Goal: Find specific page/section: Find specific page/section

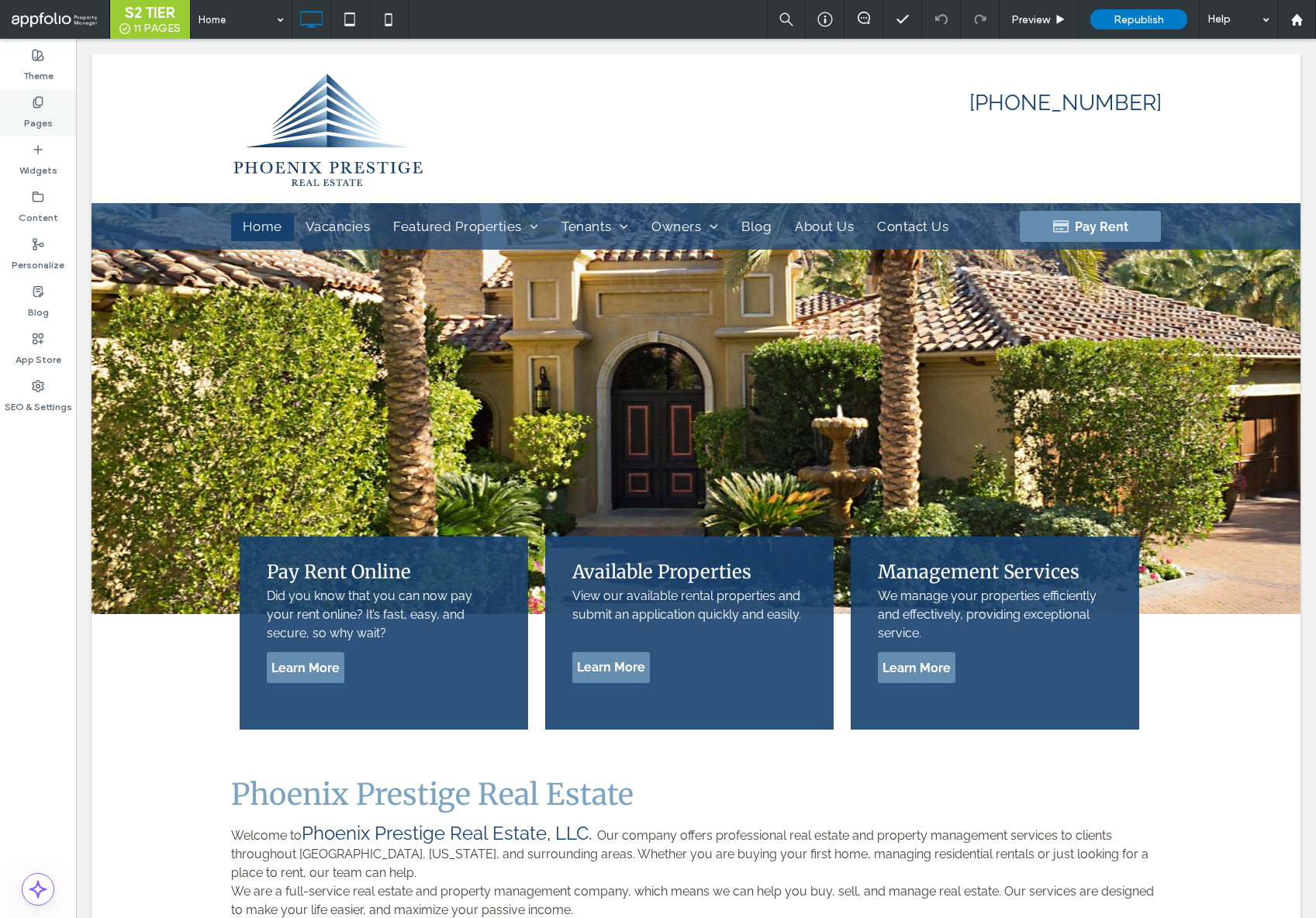
click at [40, 105] on use at bounding box center [37, 102] width 9 height 10
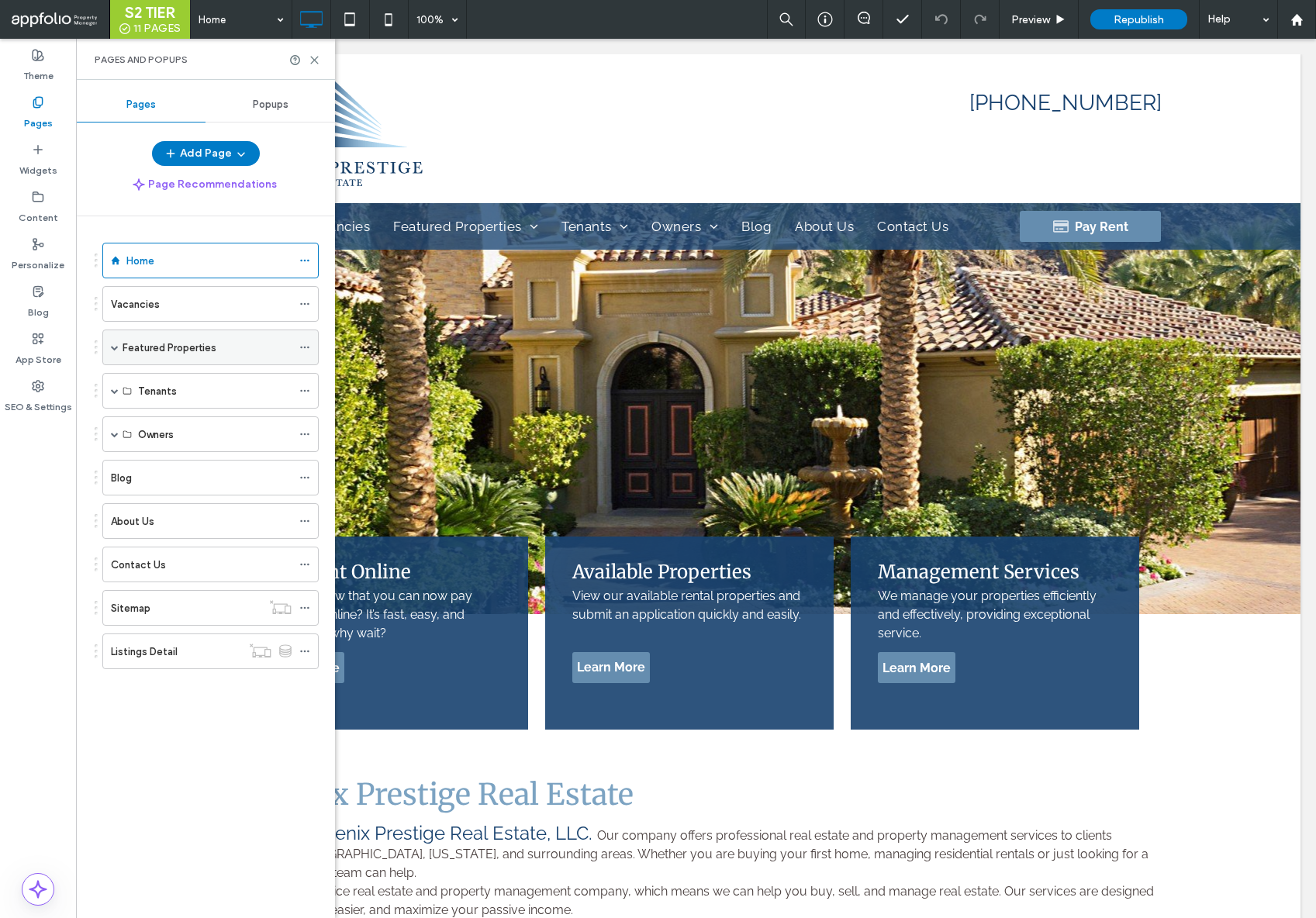
click at [111, 350] on span at bounding box center [115, 348] width 8 height 8
click at [153, 374] on label "Deer Valley 24" at bounding box center [171, 383] width 67 height 27
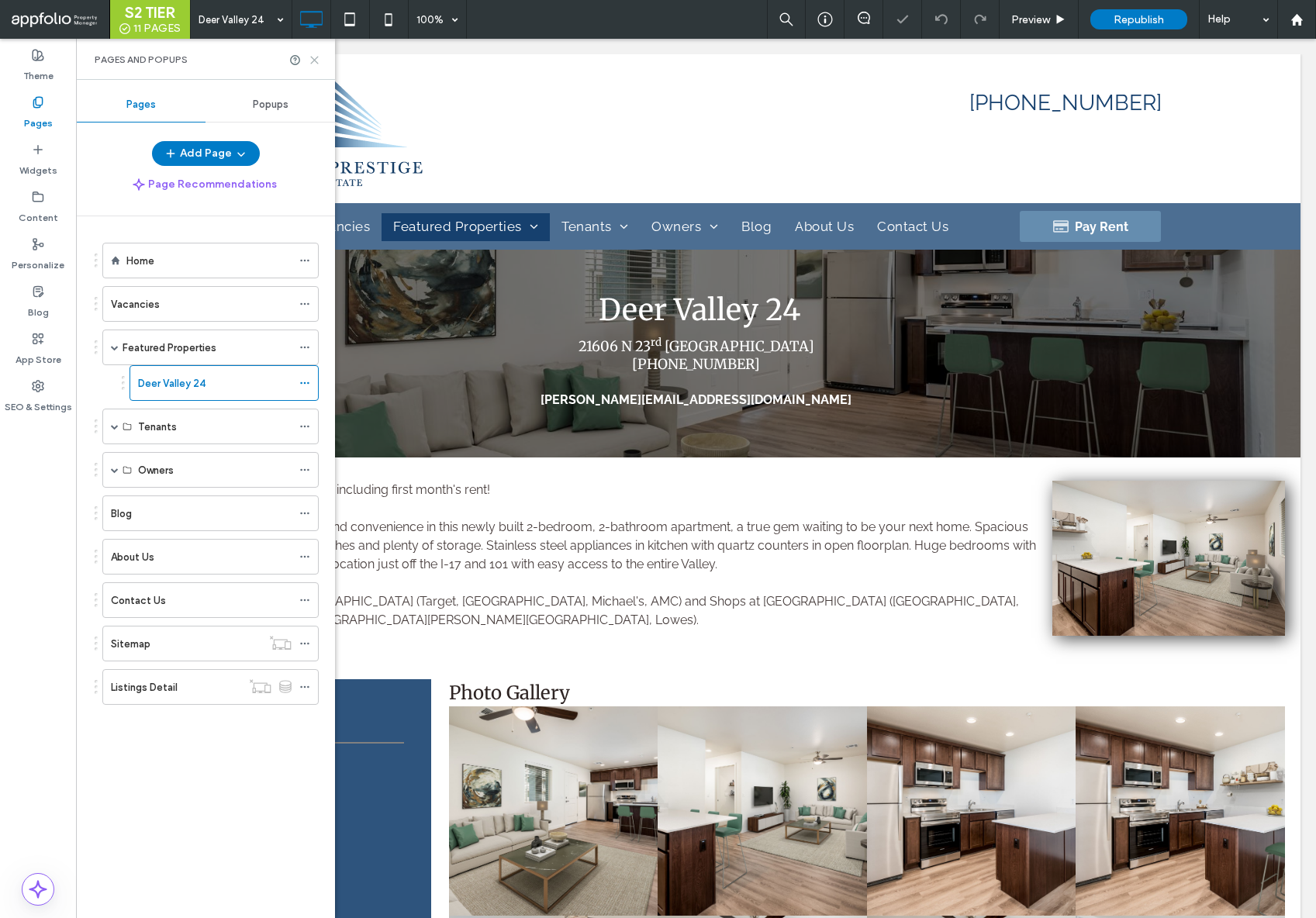
click at [314, 59] on use at bounding box center [314, 60] width 7 height 7
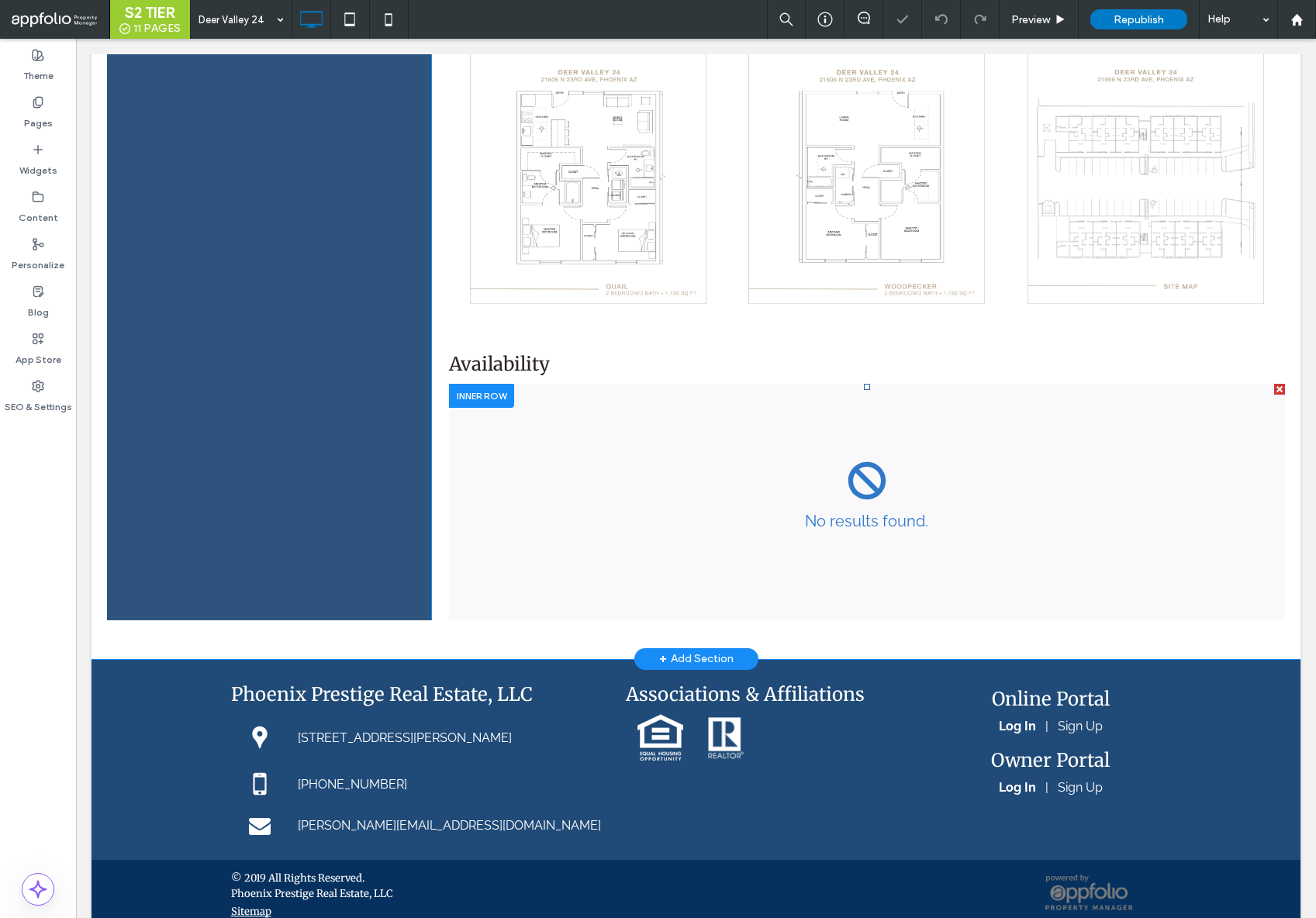
scroll to position [1819, 0]
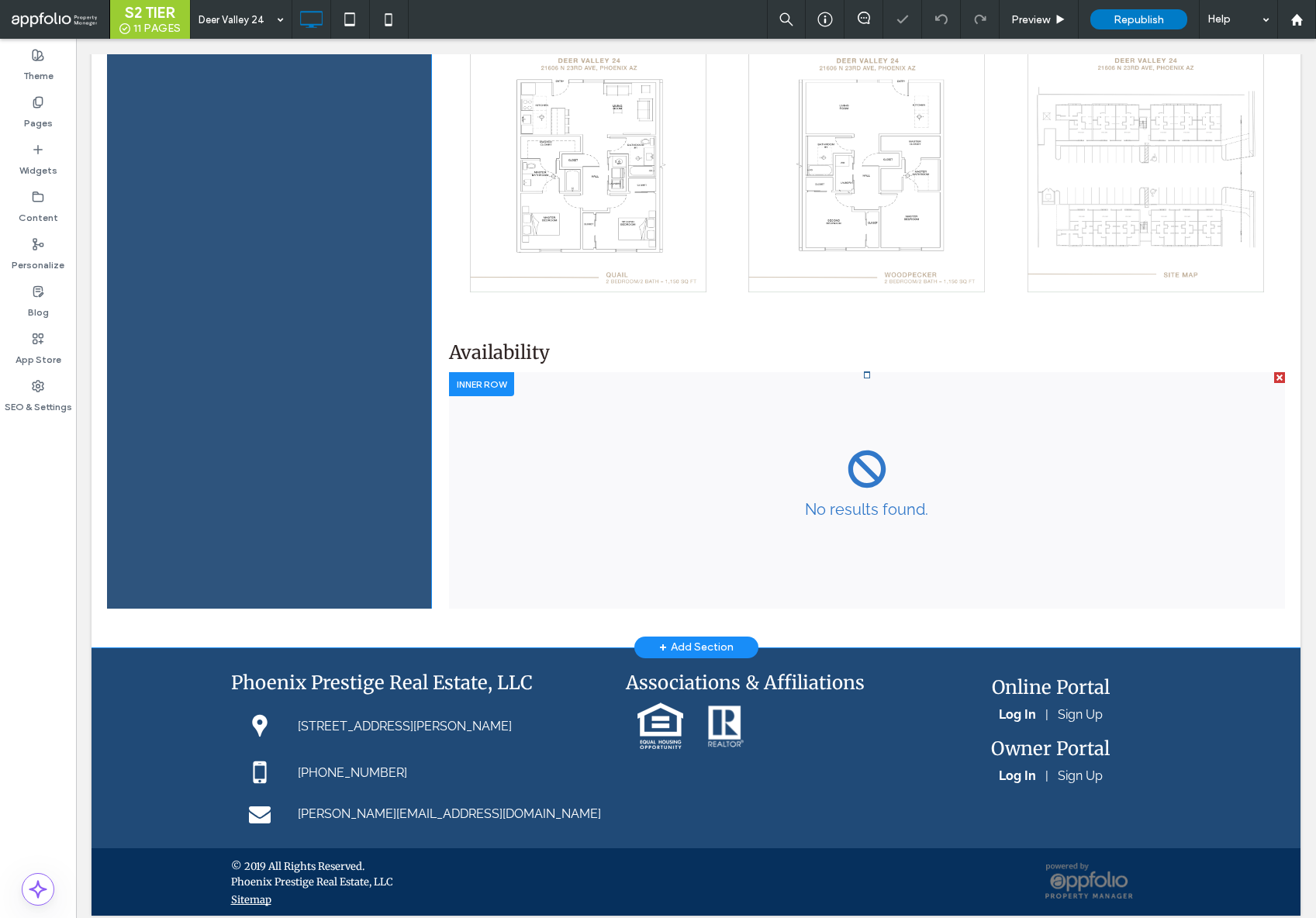
click at [675, 450] on span at bounding box center [867, 490] width 836 height 236
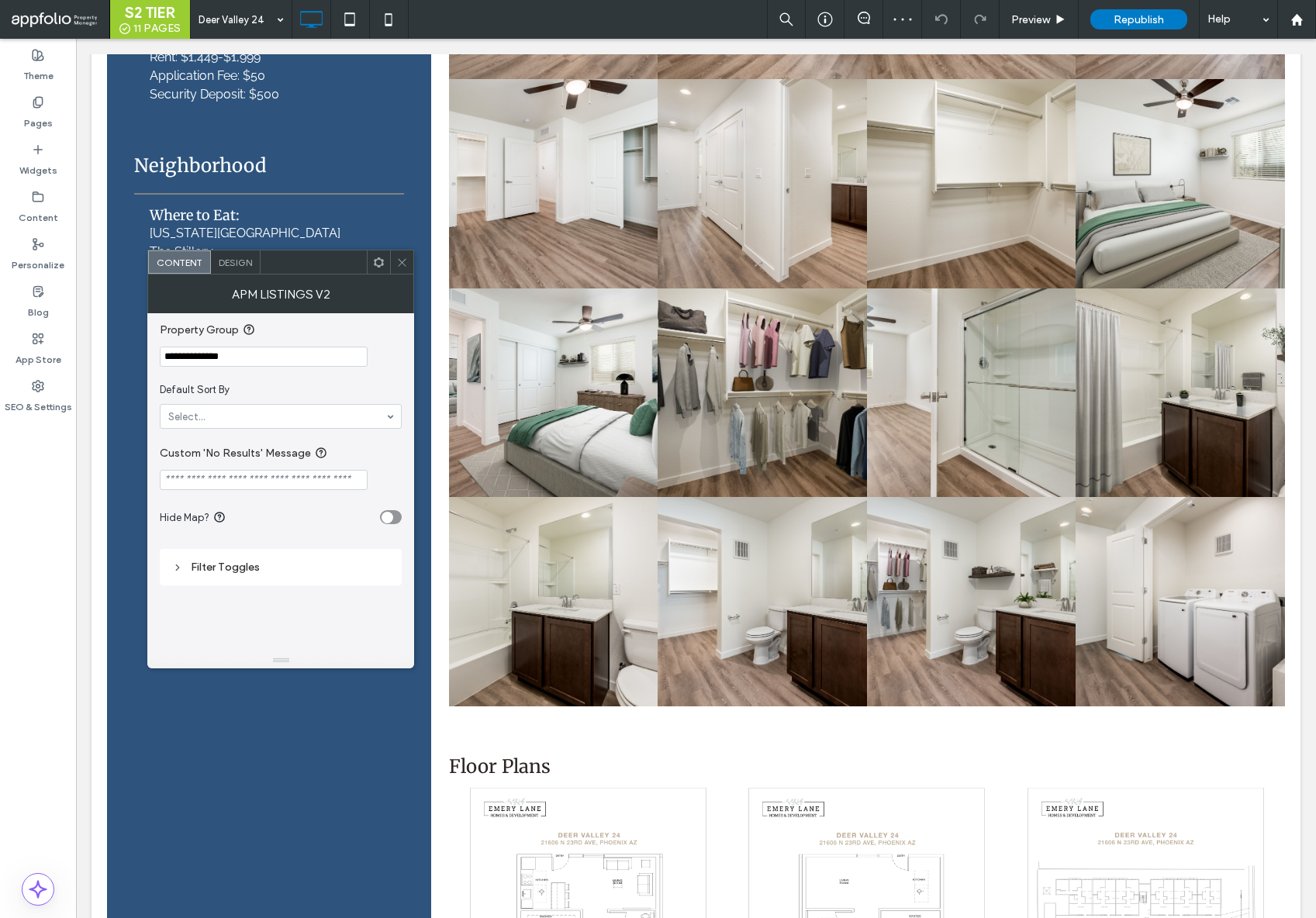
scroll to position [610, 0]
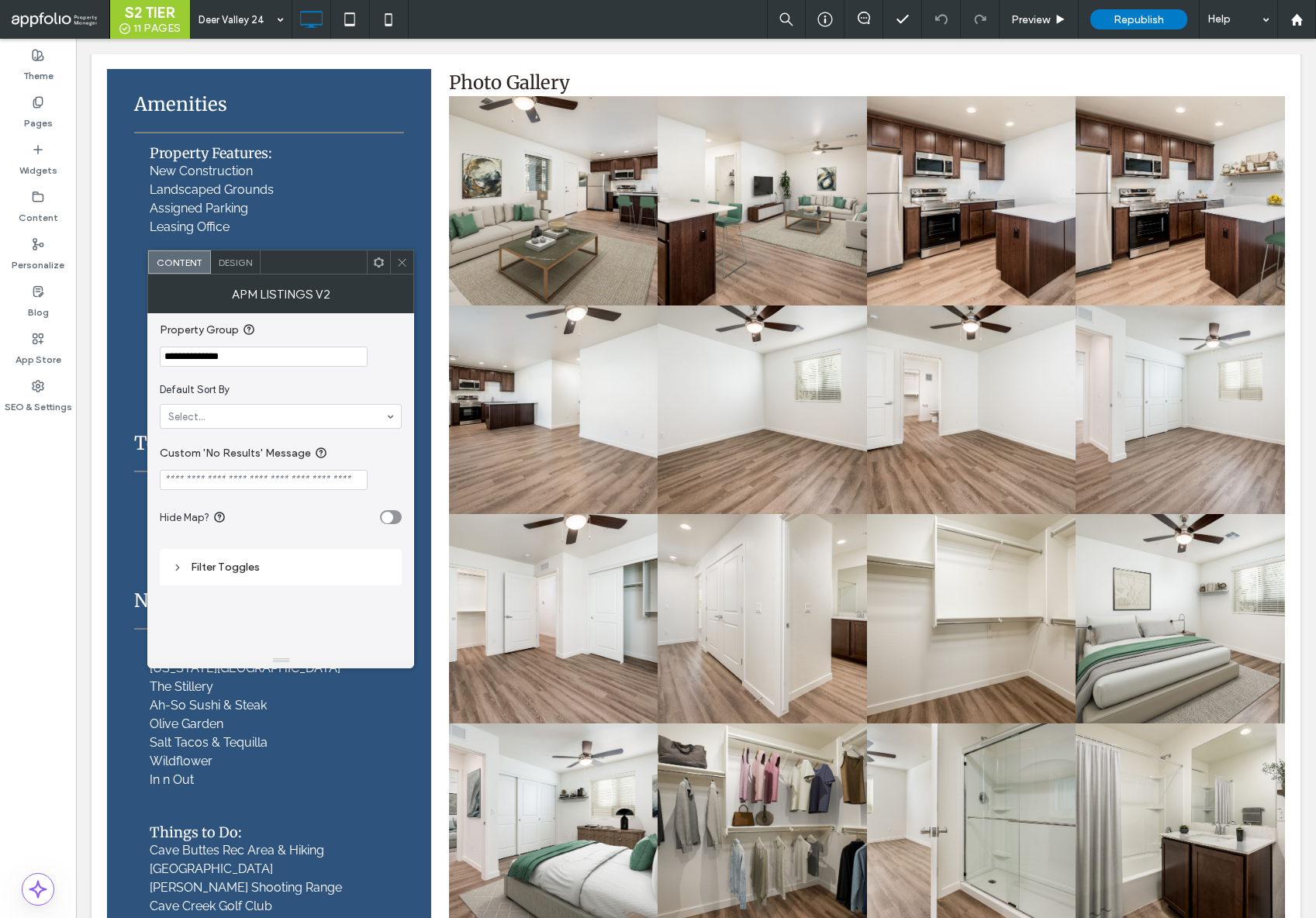
drag, startPoint x: 352, startPoint y: 391, endPoint x: 146, endPoint y: 351, distance: 209.8
click at [333, 343] on section "**********" at bounding box center [280, 344] width 242 height 61
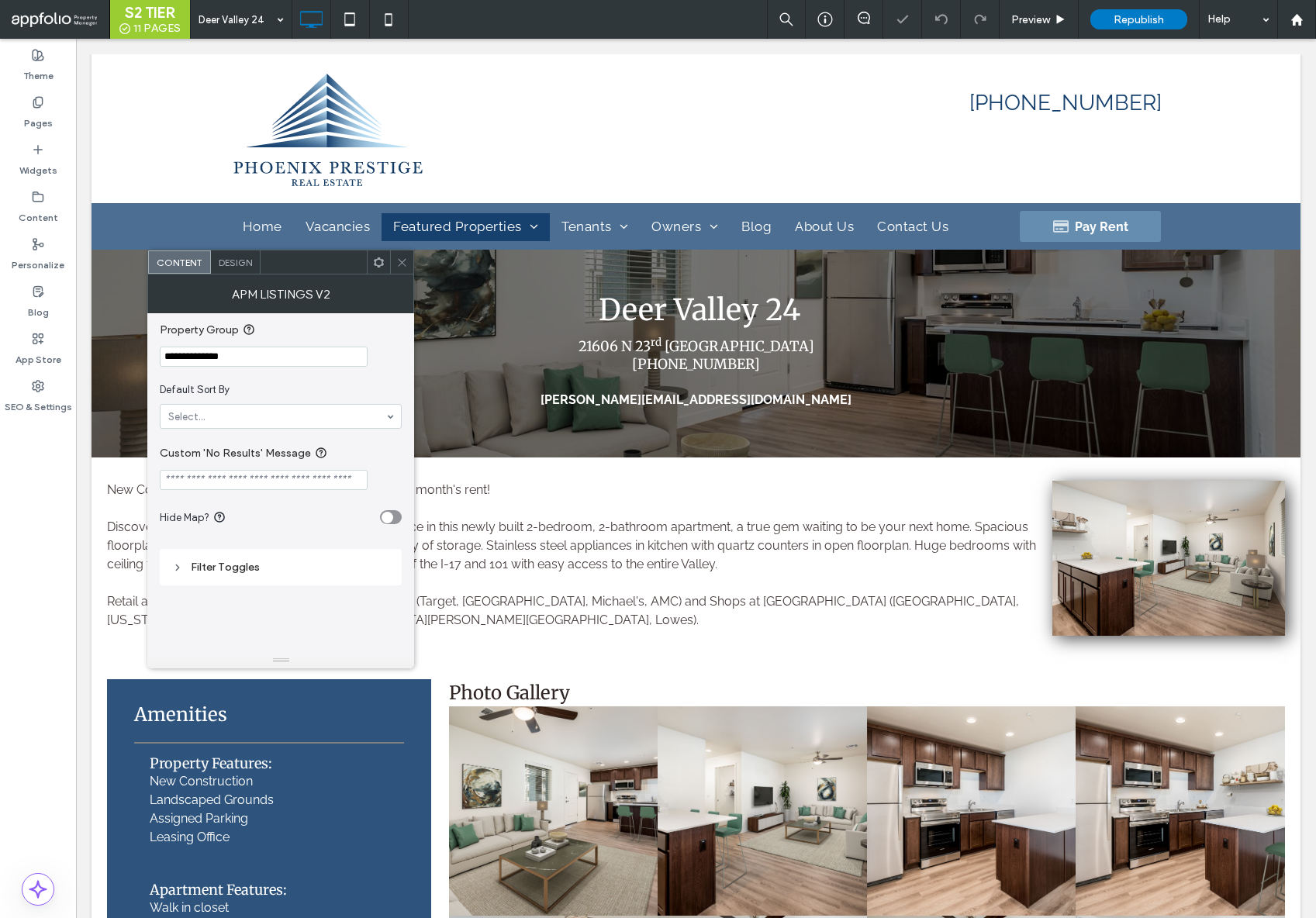
drag, startPoint x: 405, startPoint y: 264, endPoint x: 345, endPoint y: 235, distance: 66.6
click at [405, 264] on icon at bounding box center [402, 262] width 12 height 12
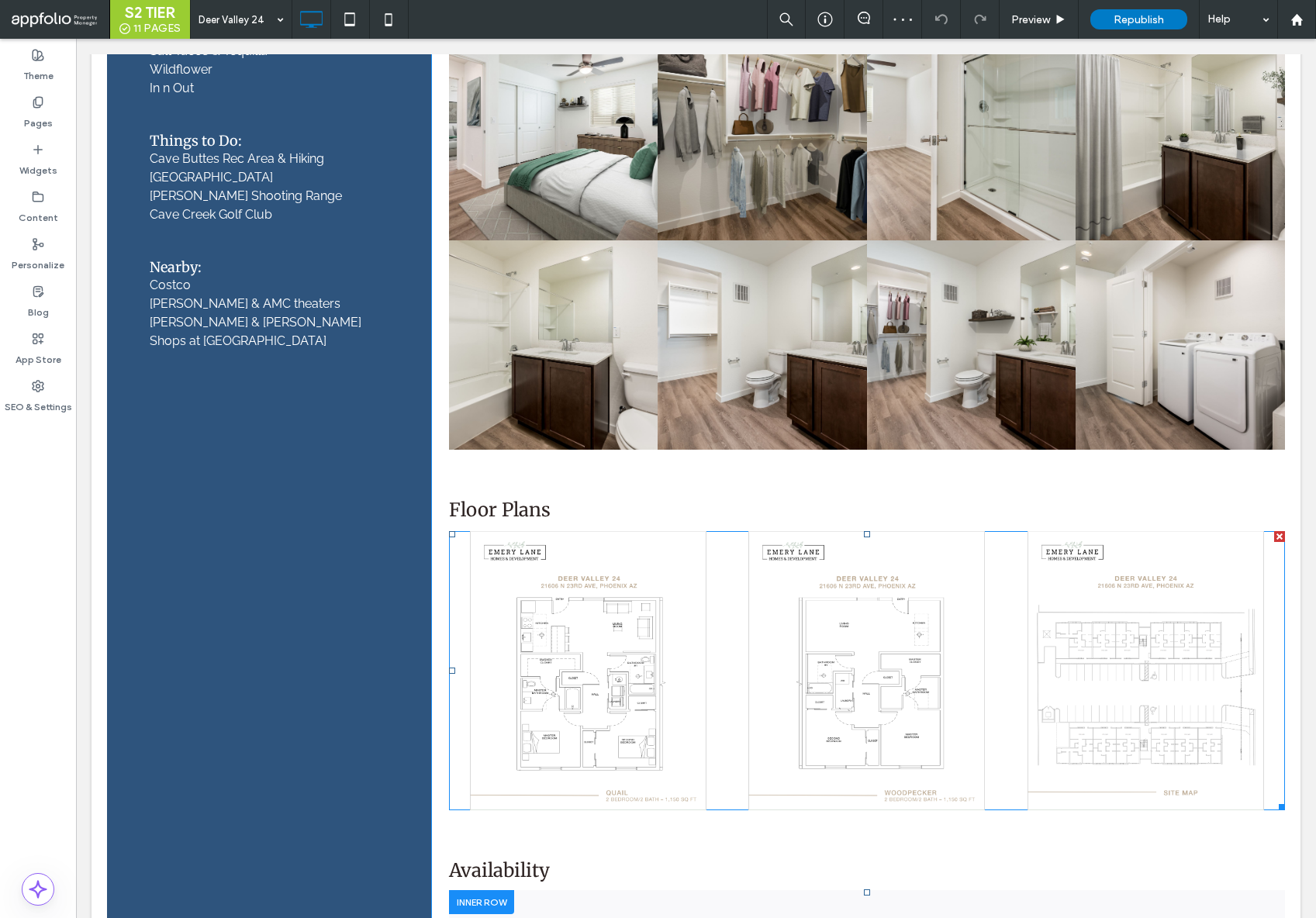
scroll to position [1819, 0]
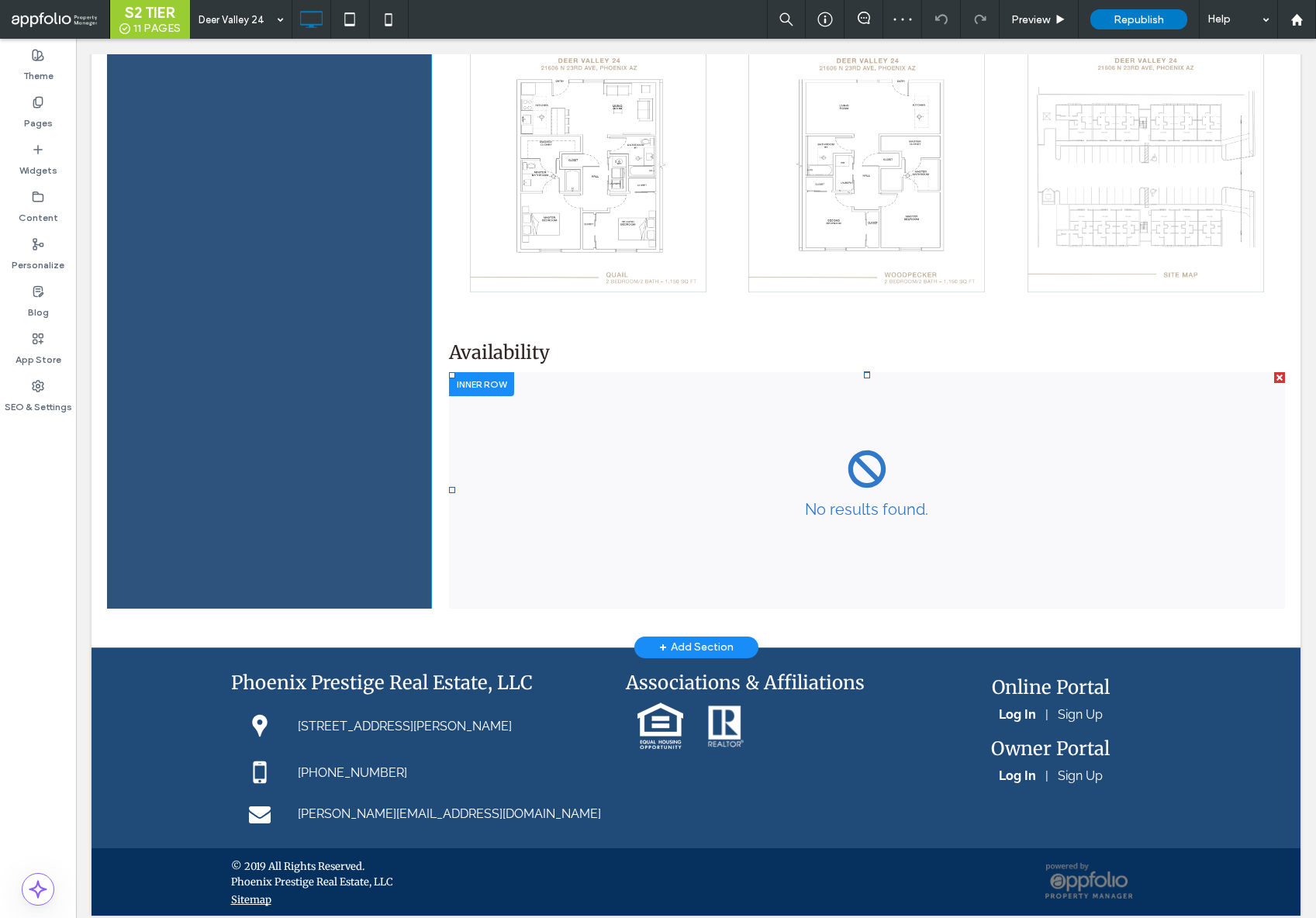
click at [761, 519] on span at bounding box center [867, 490] width 836 height 236
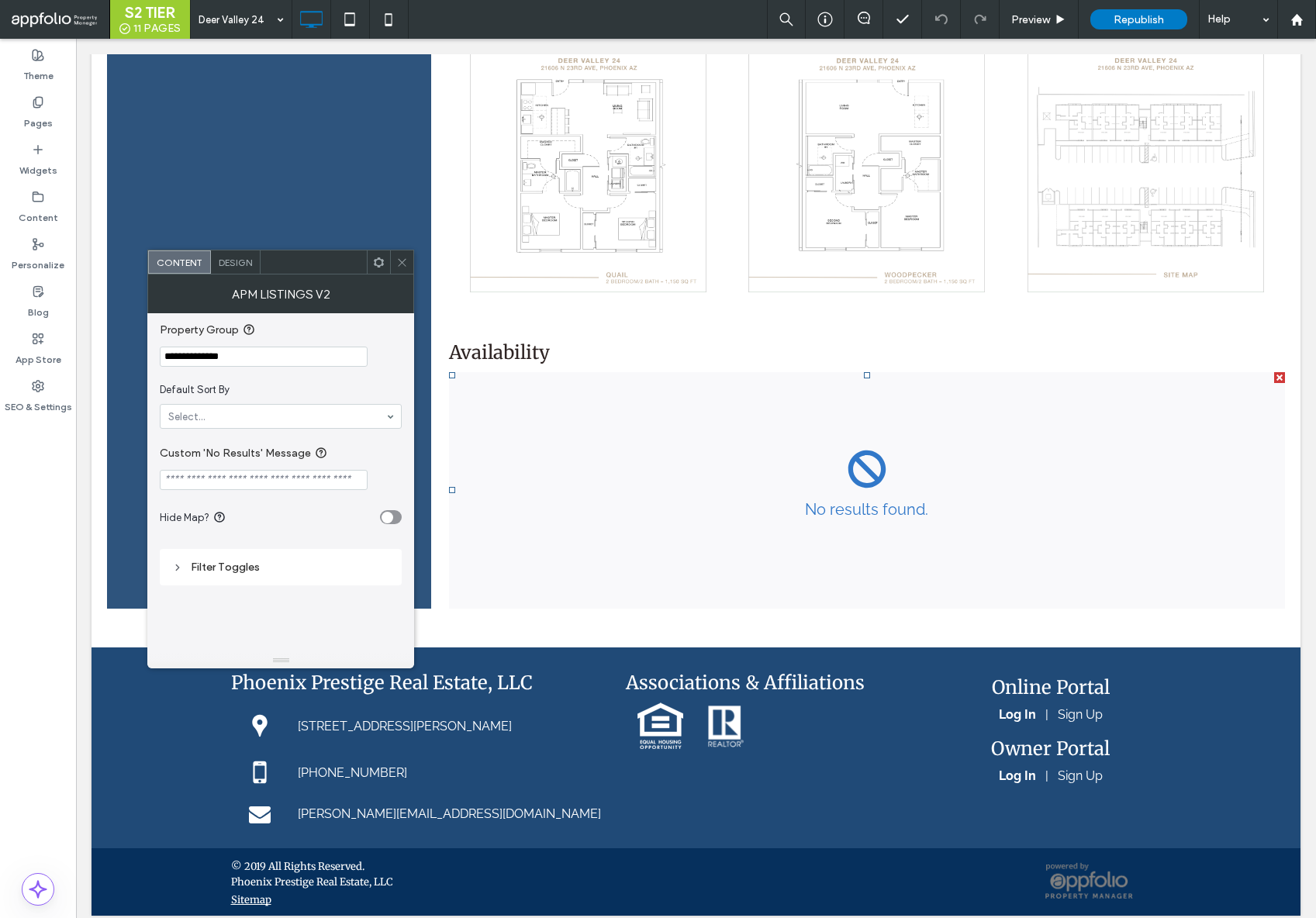
click at [398, 260] on icon at bounding box center [402, 262] width 12 height 12
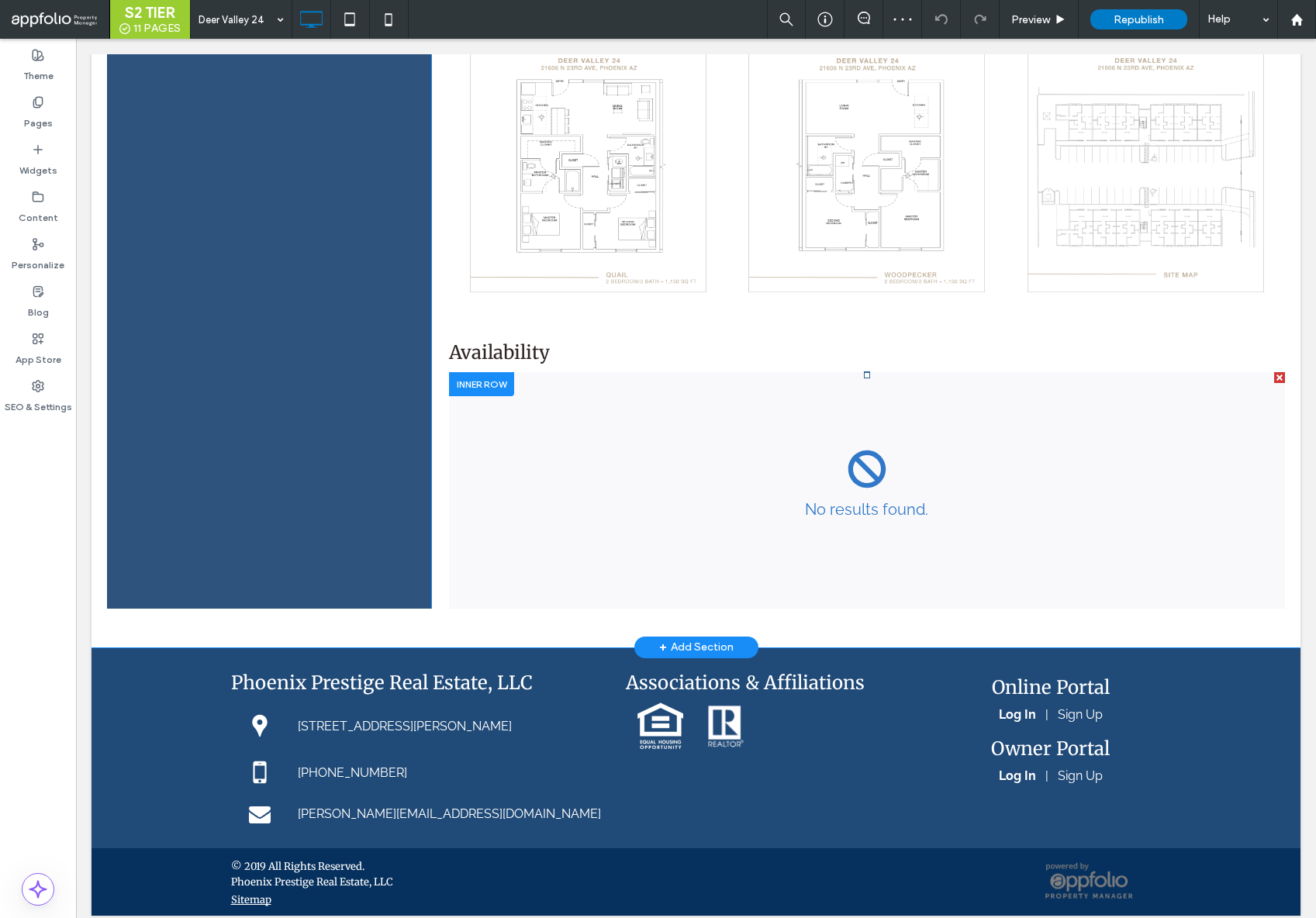
click at [805, 456] on span at bounding box center [867, 490] width 836 height 236
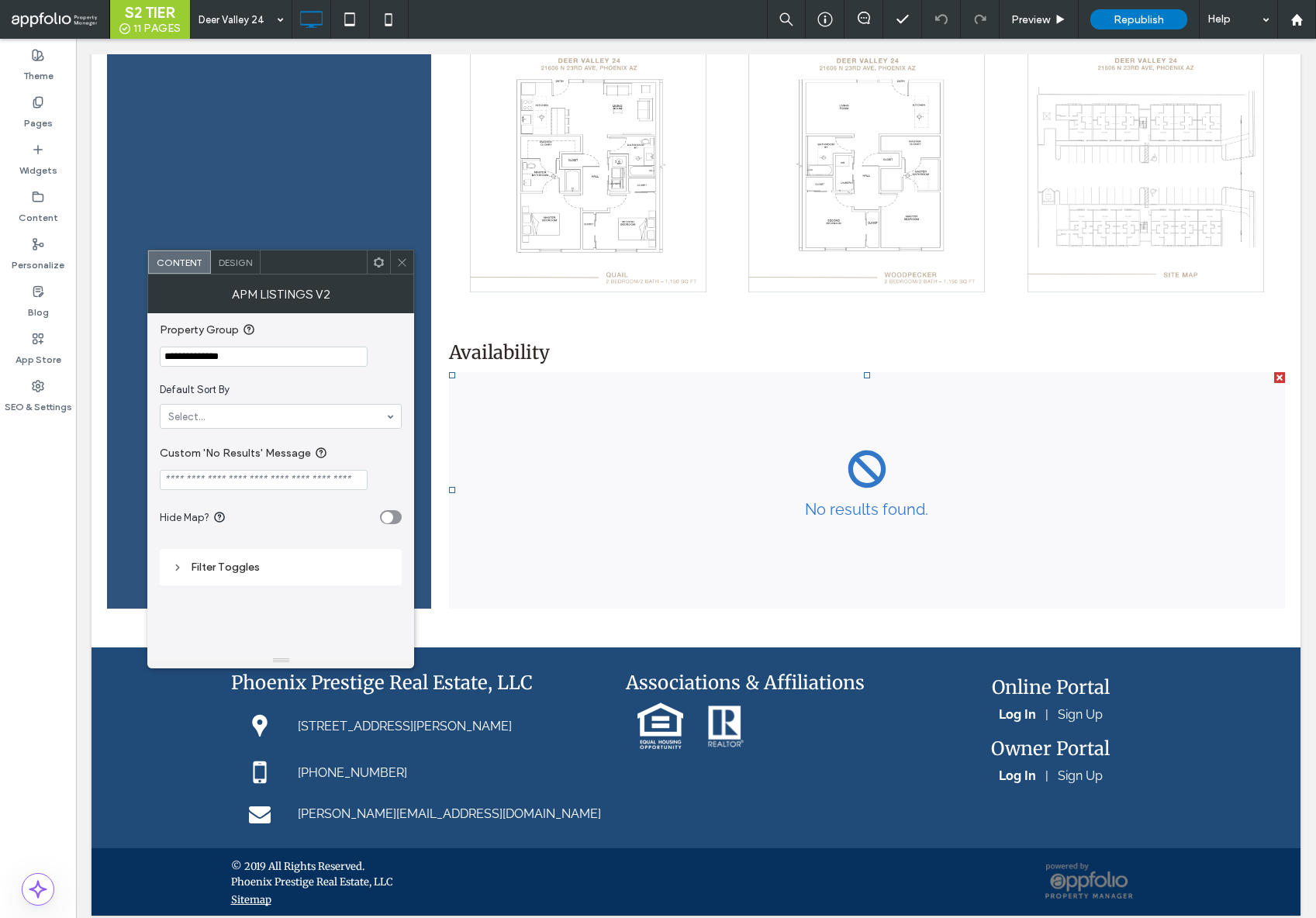
drag, startPoint x: 404, startPoint y: 263, endPoint x: 412, endPoint y: 263, distance: 8.0
click at [403, 263] on use at bounding box center [402, 262] width 8 height 8
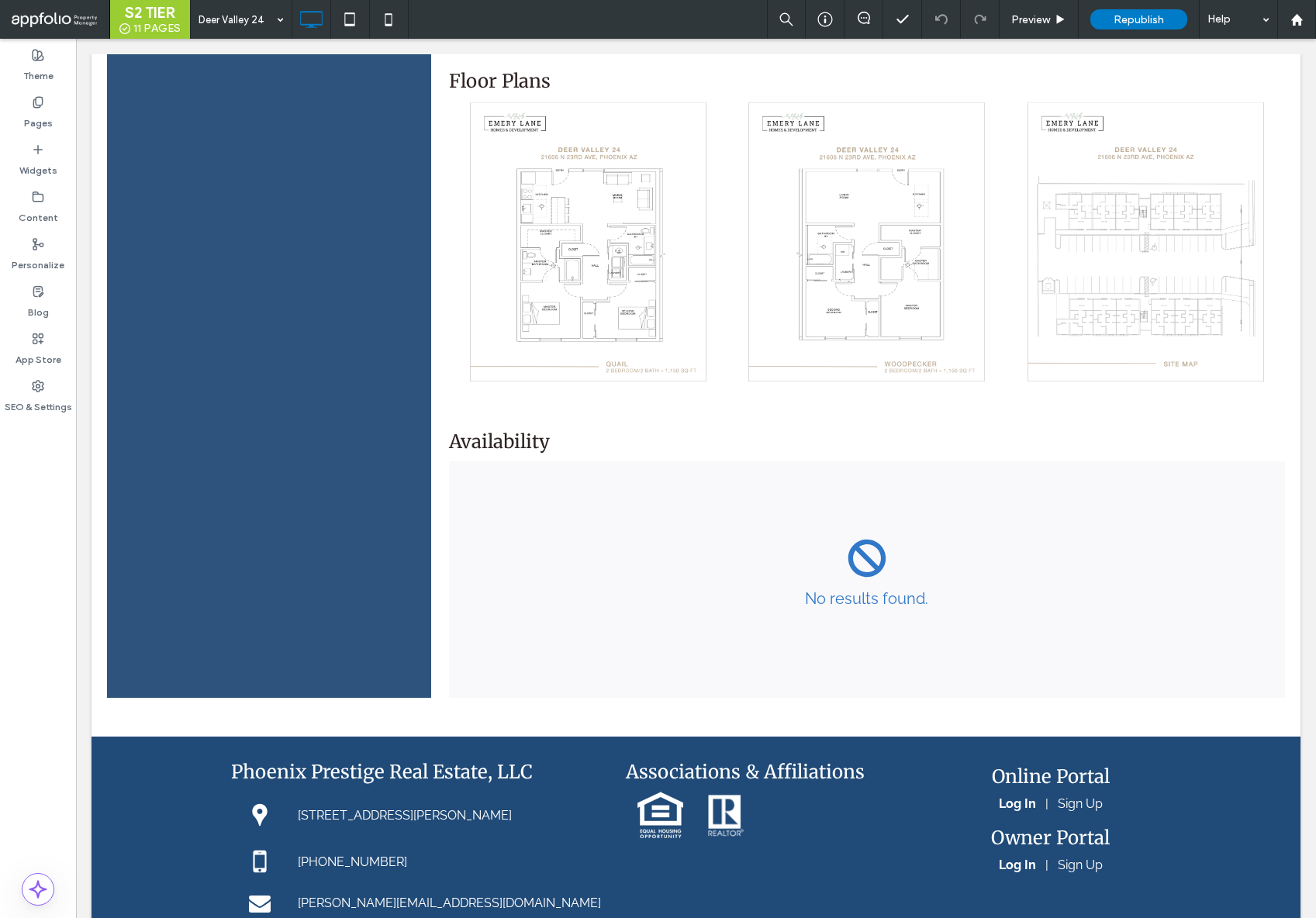
scroll to position [1700, 0]
